Goal: Task Accomplishment & Management: Manage account settings

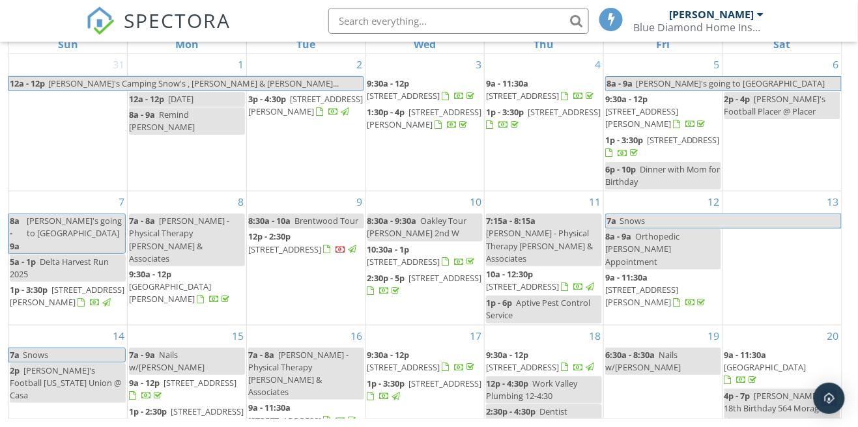
click at [747, 17] on div "[PERSON_NAME]" at bounding box center [711, 14] width 85 height 13
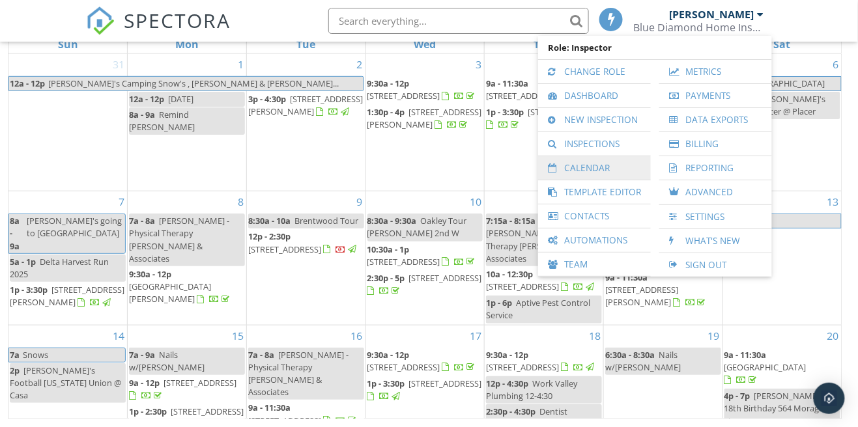
click at [606, 169] on link "Calendar" at bounding box center [595, 167] width 100 height 23
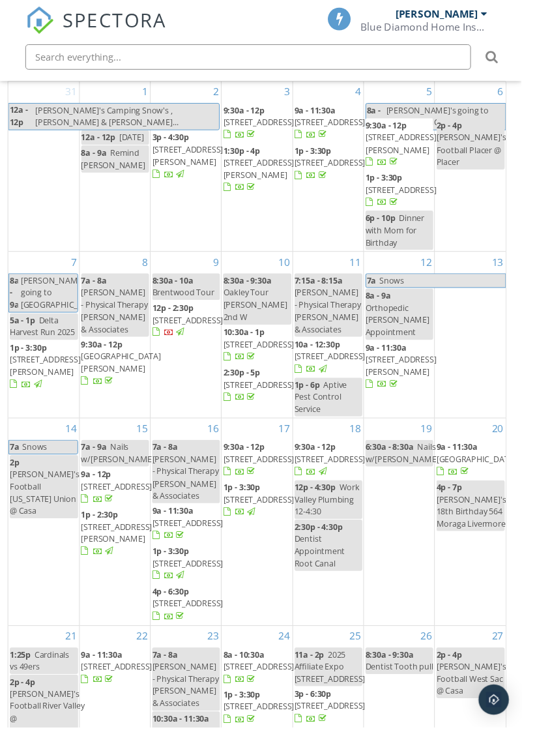
scroll to position [248, 0]
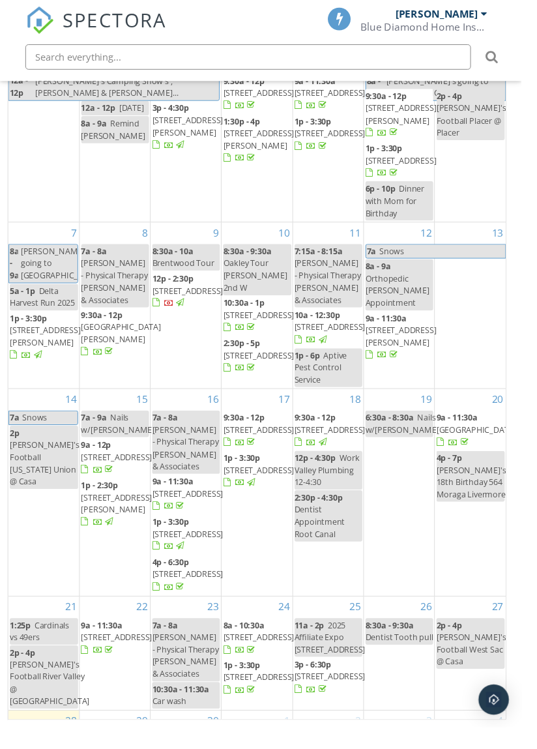
click at [537, 427] on html "SPECTORA Shanen Dawson Blue Diamond Home Inspection Inc. Role: Inspector Change…" at bounding box center [268, 253] width 537 height 991
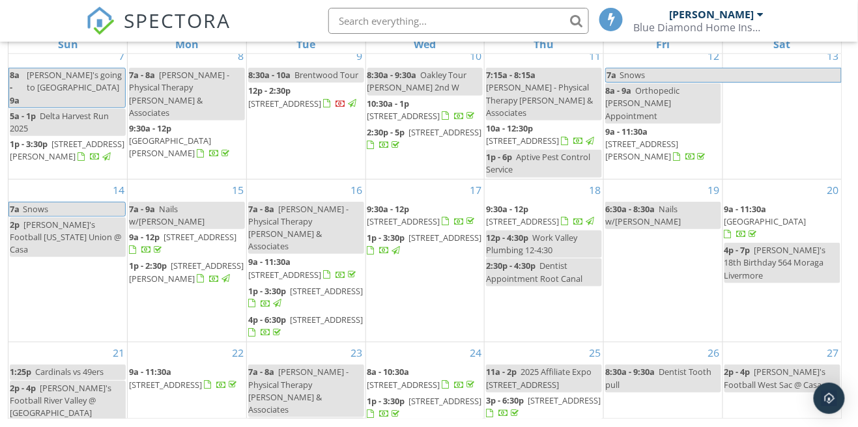
scroll to position [201, 0]
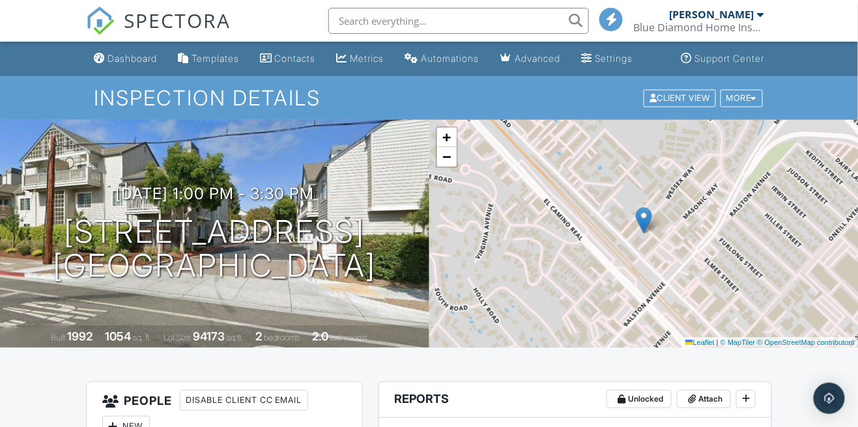
click at [757, 16] on div "[PERSON_NAME]" at bounding box center [716, 14] width 94 height 13
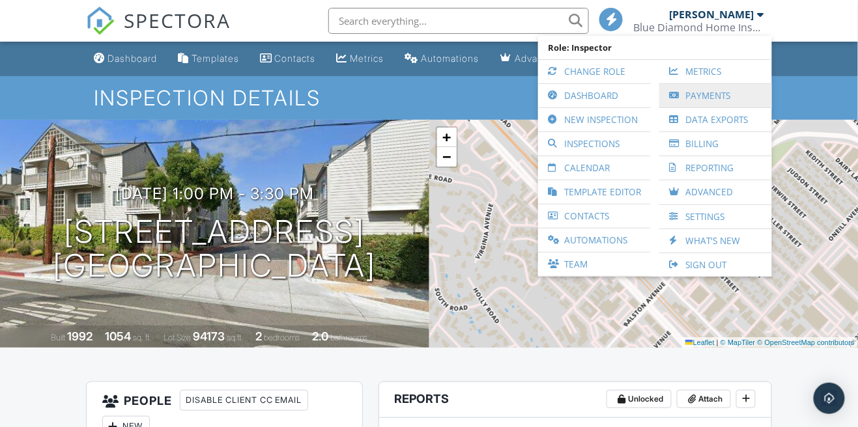
click at [727, 94] on link "Payments" at bounding box center [716, 95] width 100 height 23
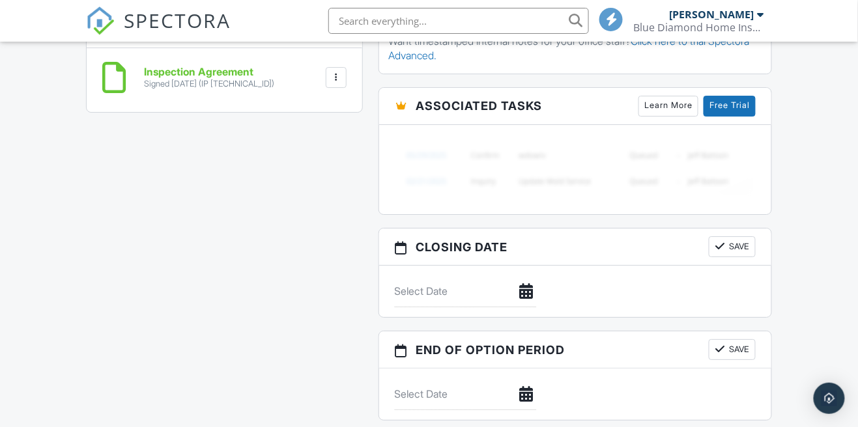
scroll to position [1133, 0]
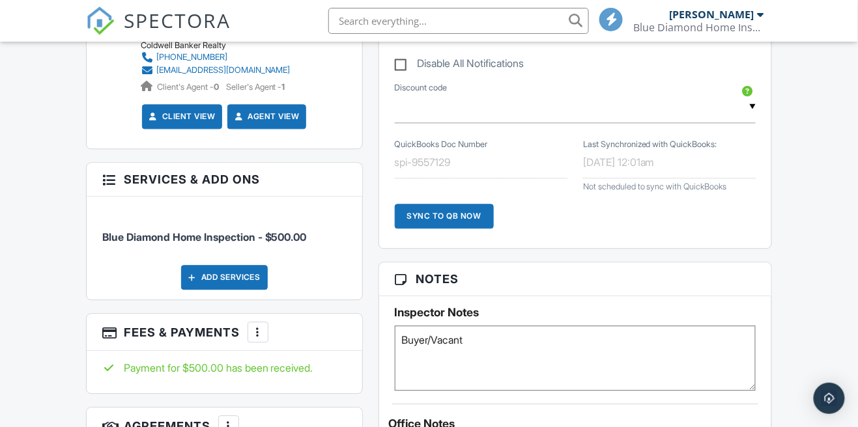
scroll to position [912, 0]
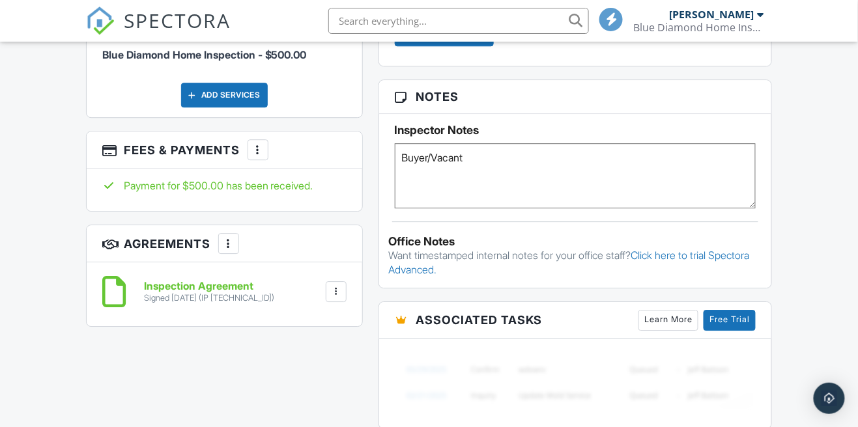
click at [255, 153] on div at bounding box center [258, 149] width 13 height 13
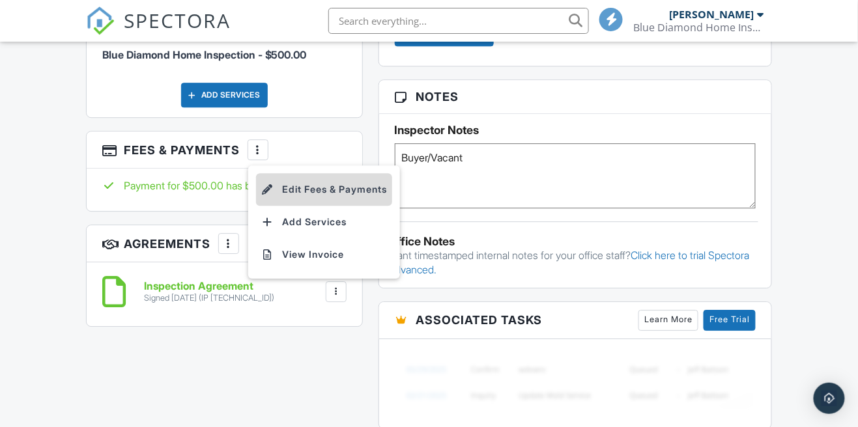
click at [371, 195] on li "Edit Fees & Payments" at bounding box center [324, 189] width 136 height 33
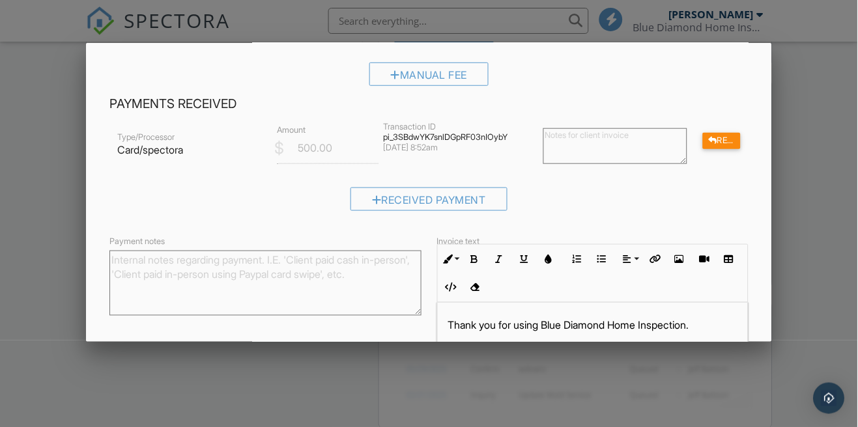
scroll to position [139, 0]
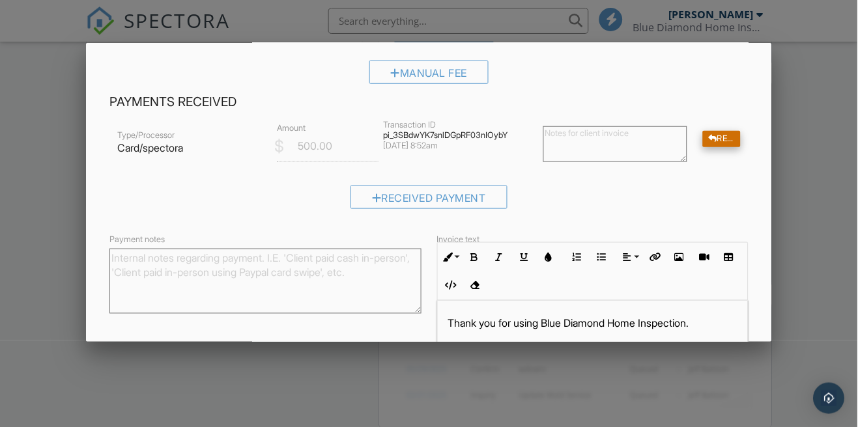
click at [722, 140] on div "Refund" at bounding box center [722, 139] width 38 height 16
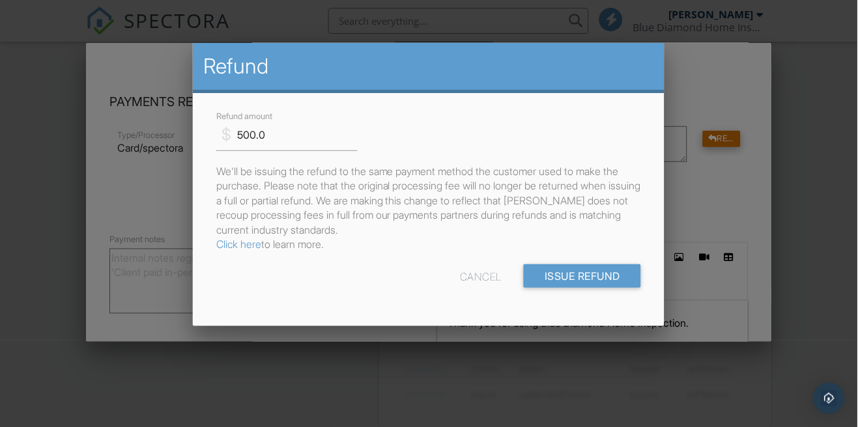
scroll to position [0, 0]
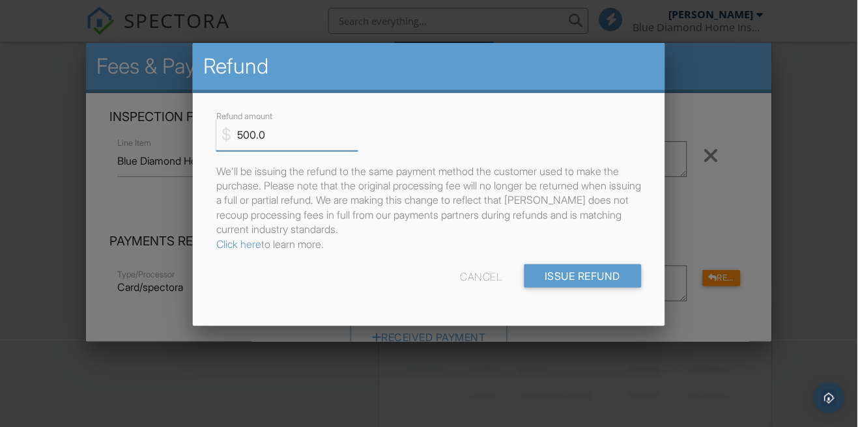
click at [288, 133] on input "500.0" at bounding box center [286, 135] width 141 height 32
type input "5"
type input "471.90"
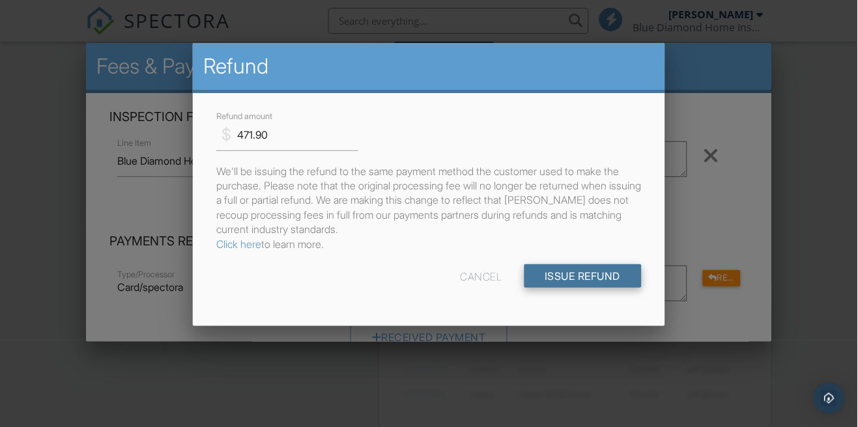
click at [588, 280] on input "Issue Refund" at bounding box center [583, 276] width 117 height 23
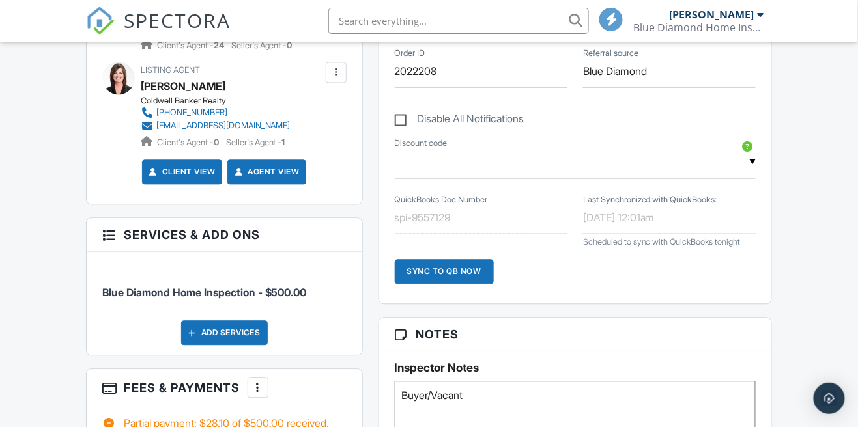
scroll to position [671, 0]
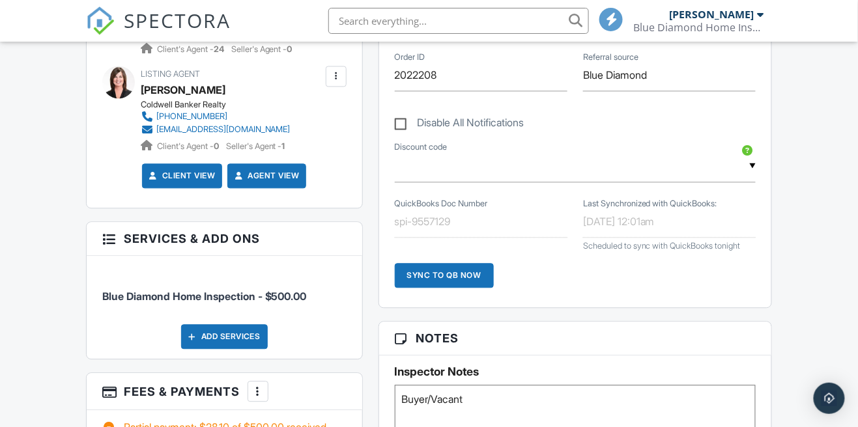
click at [399, 128] on label "Disable All Notifications" at bounding box center [460, 125] width 130 height 16
click at [399, 121] on input "Disable All Notifications" at bounding box center [399, 116] width 8 height 8
checkbox input "true"
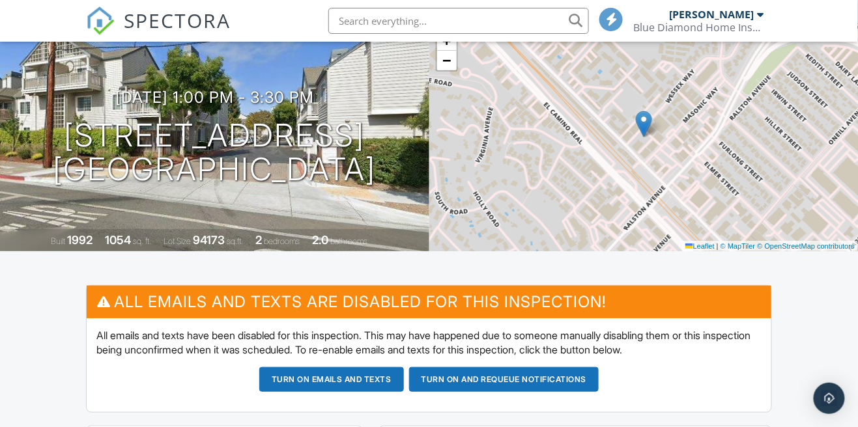
scroll to position [96, 0]
